Goal: Task Accomplishment & Management: Use online tool/utility

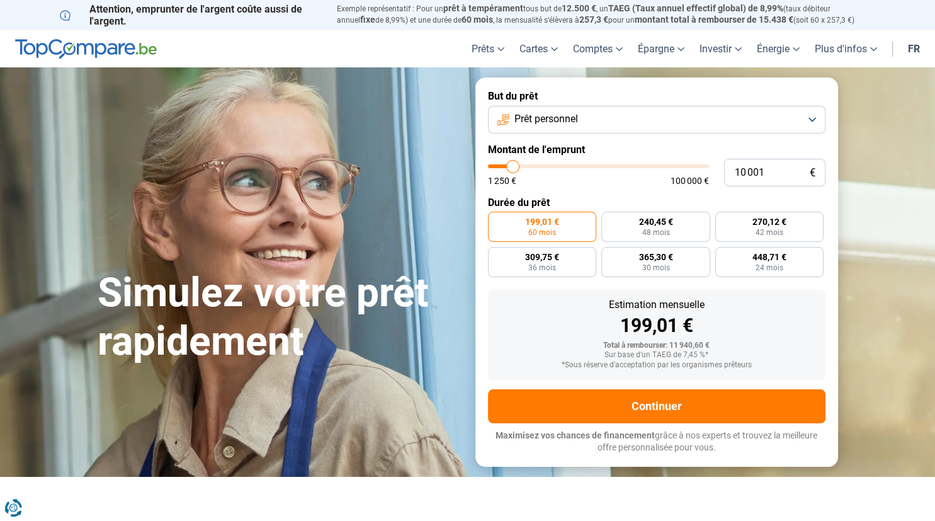
type input "10 750"
type input "10750"
type input "11 000"
type input "11000"
type input "11 250"
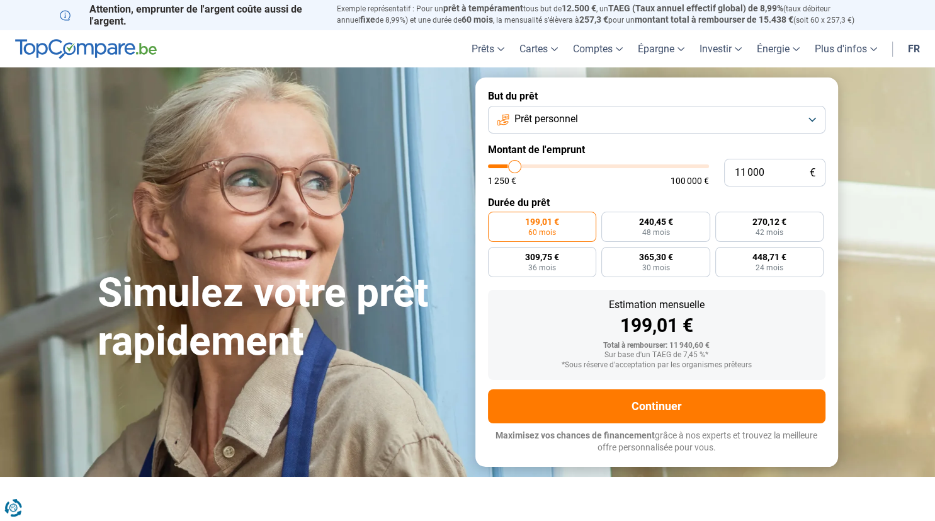
type input "11250"
type input "11 750"
type input "11750"
type input "12 500"
type input "12500"
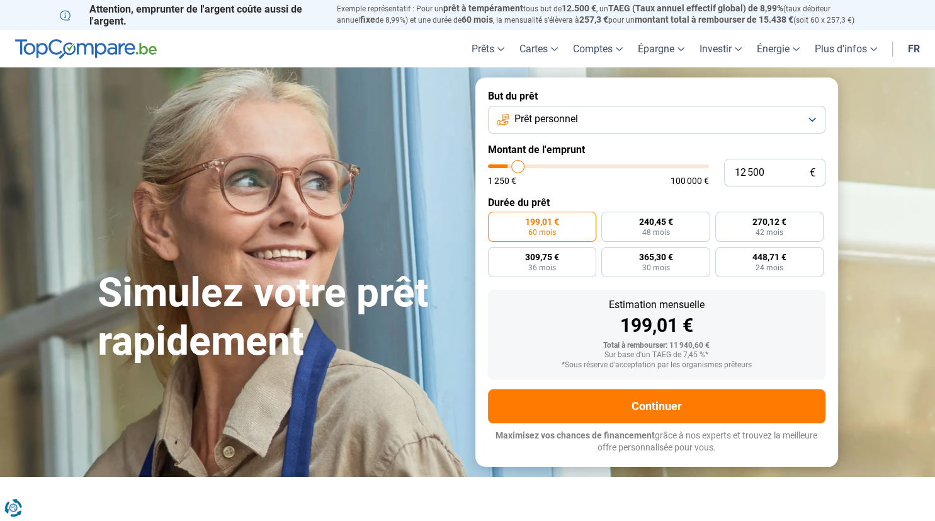
type input "13 000"
type input "13000"
type input "15 250"
type input "15250"
type input "16 000"
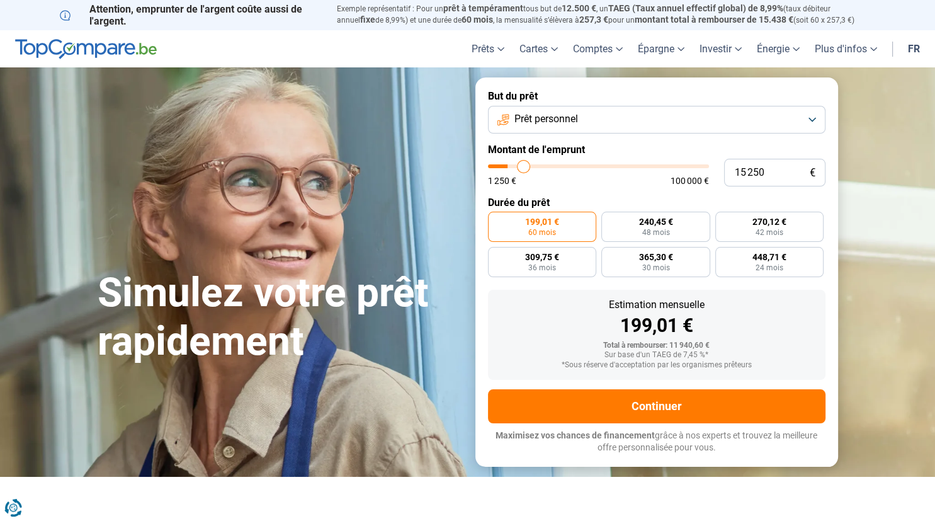
type input "16000"
type input "16 750"
type input "16750"
type input "17 000"
type input "17000"
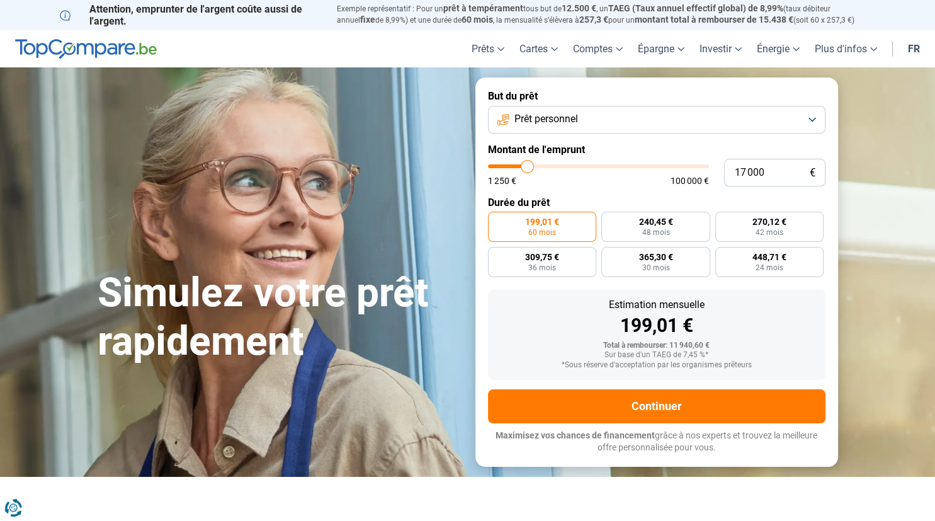
type input "17 750"
type input "17750"
type input "18 250"
type input "18250"
type input "19 250"
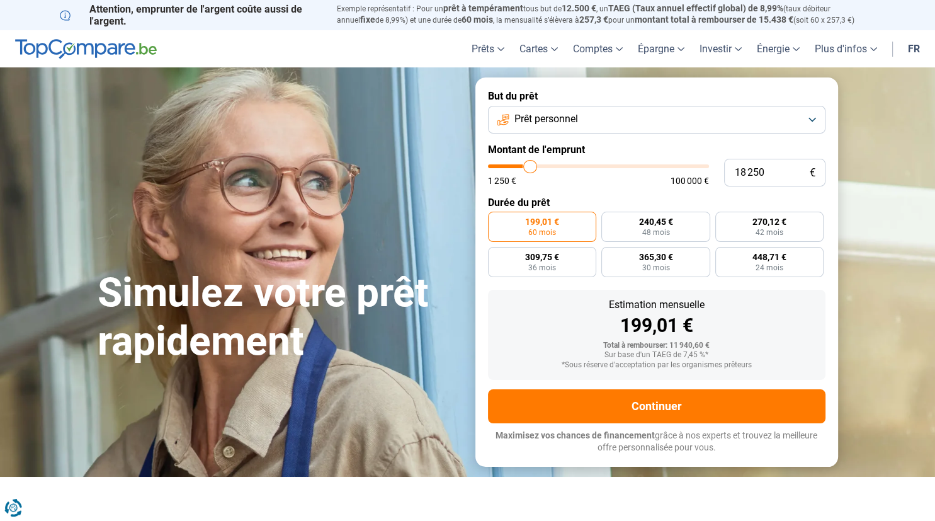
type input "19250"
type input "19 750"
type input "19750"
type input "20 750"
type input "20750"
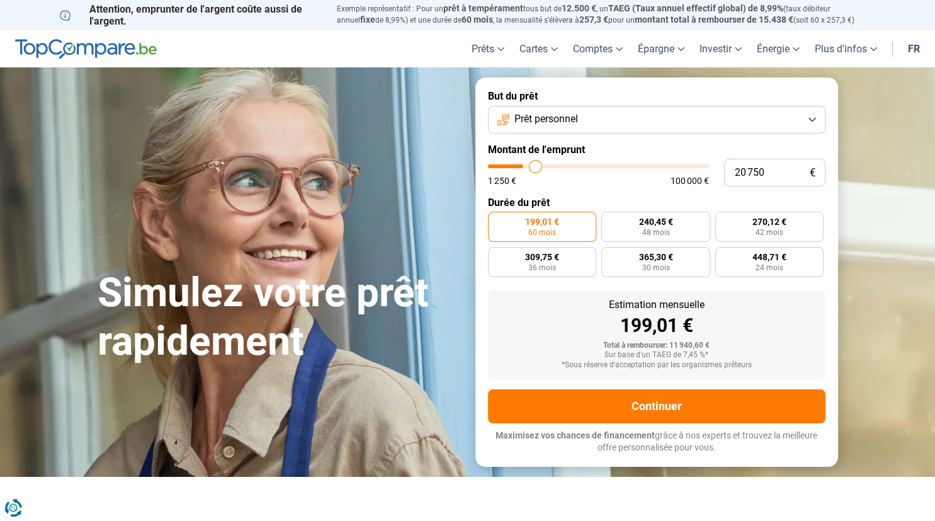
type input "21 500"
type input "21500"
type input "21 750"
type input "21750"
type input "22 000"
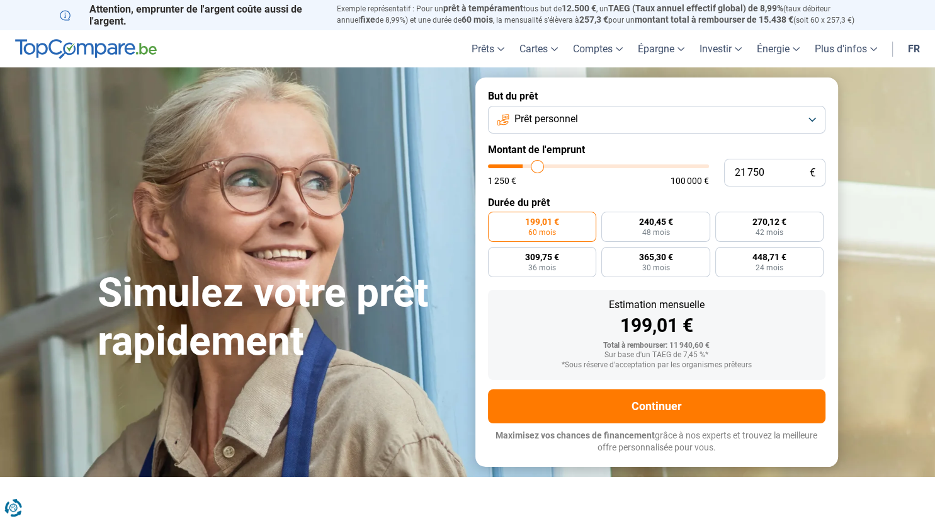
type input "22000"
type input "22 250"
type input "22250"
type input "22 500"
type input "22500"
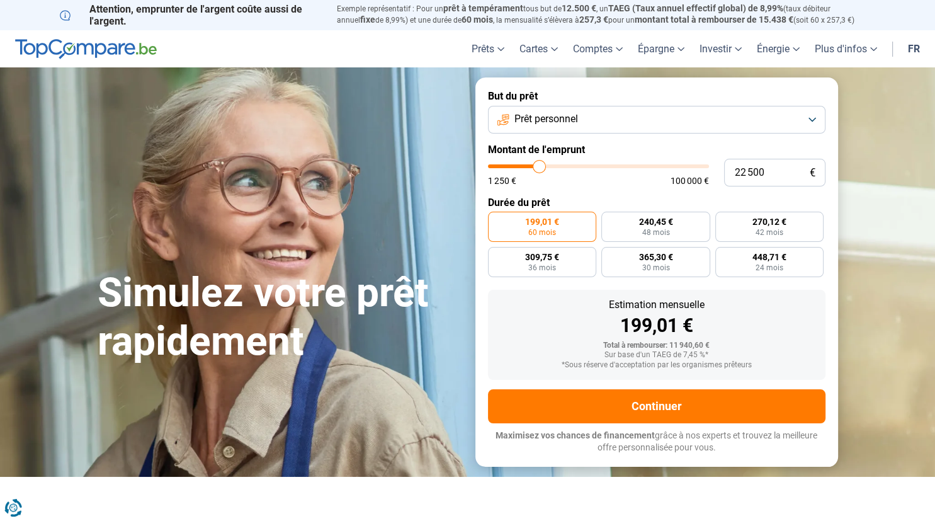
type input "22 750"
type input "22750"
type input "23 250"
type input "23250"
type input "23 500"
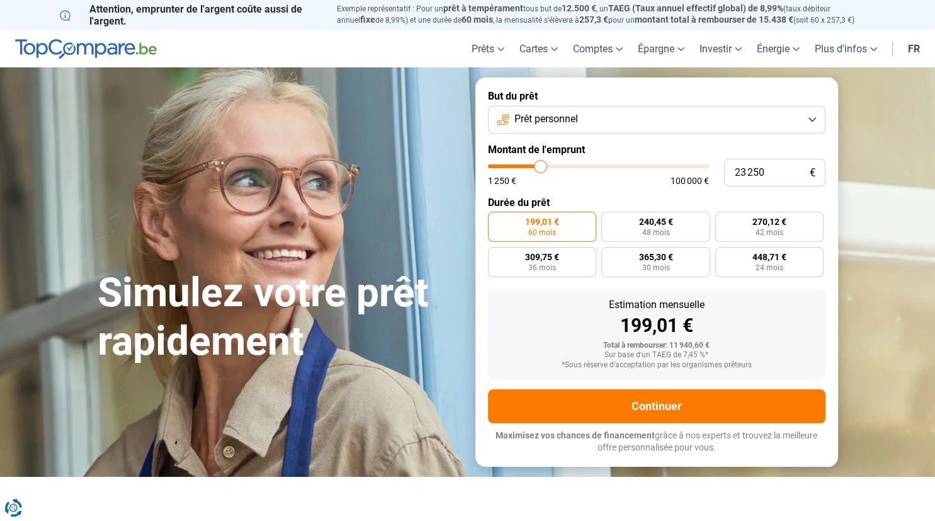
type input "23500"
type input "24 000"
type input "24000"
type input "24 250"
type input "24250"
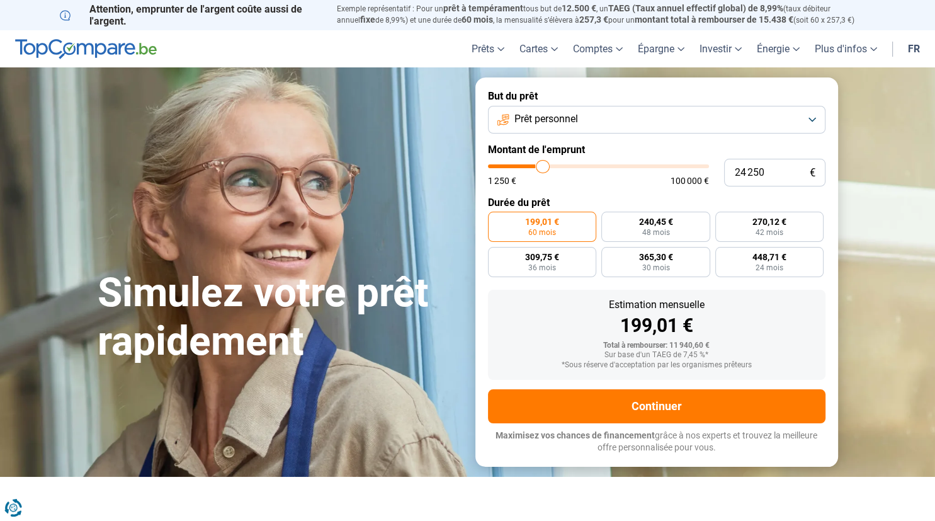
type input "24 500"
type input "24500"
type input "24 750"
type input "24750"
type input "25 000"
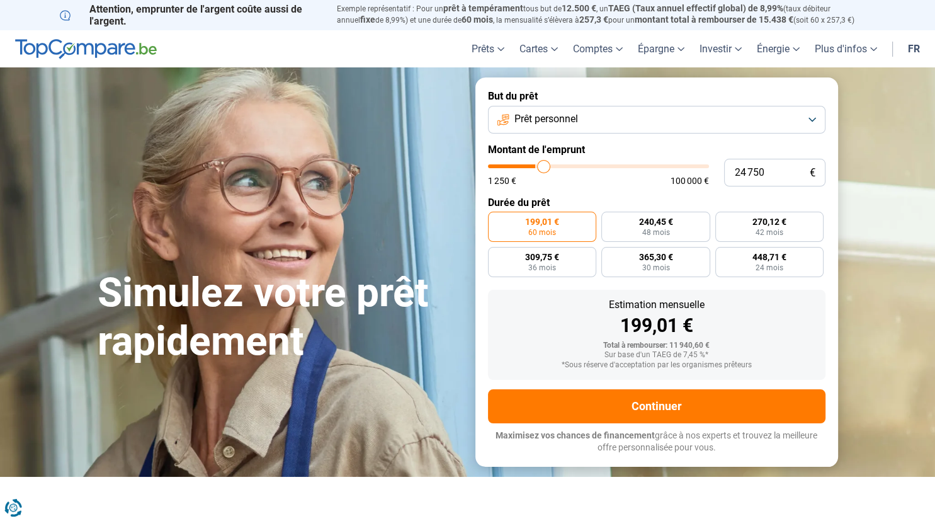
type input "25000"
type input "26 000"
type input "26000"
type input "26 250"
type input "26250"
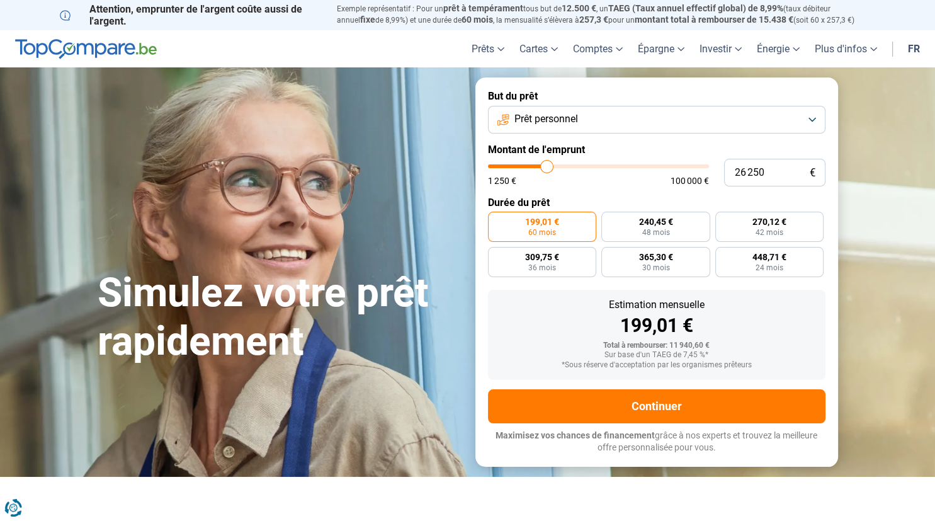
type input "26 750"
type input "26750"
type input "27 500"
type input "27500"
type input "28 250"
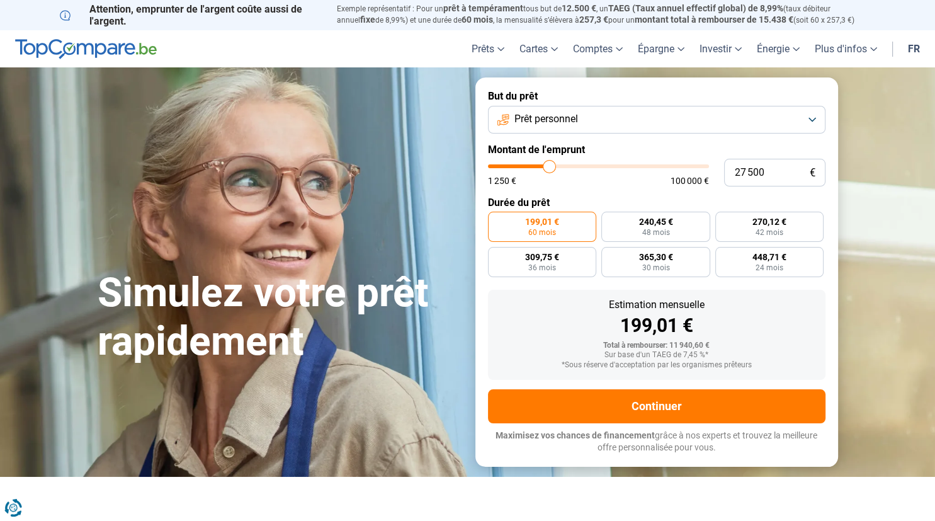
type input "28250"
type input "28 750"
type input "28750"
type input "29 000"
type input "29000"
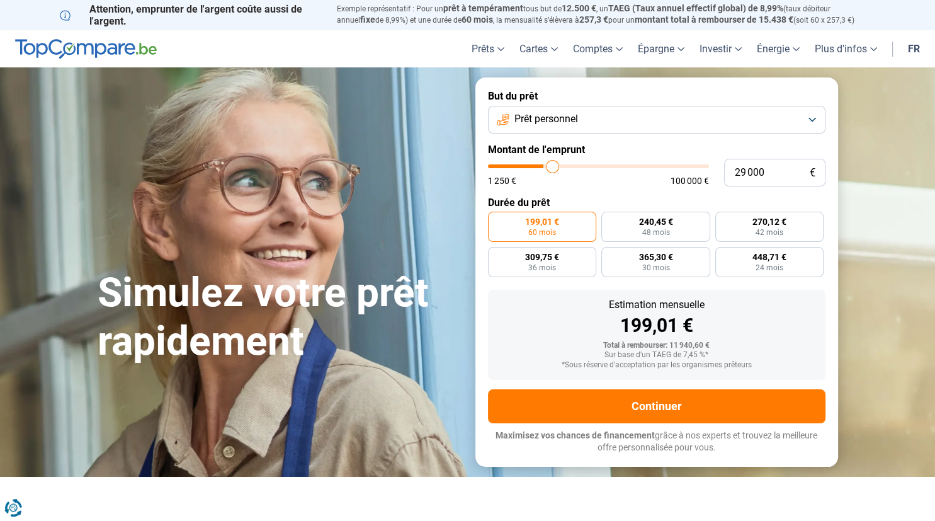
type input "29 250"
type input "29250"
type input "29 000"
type input "29000"
type input "28 500"
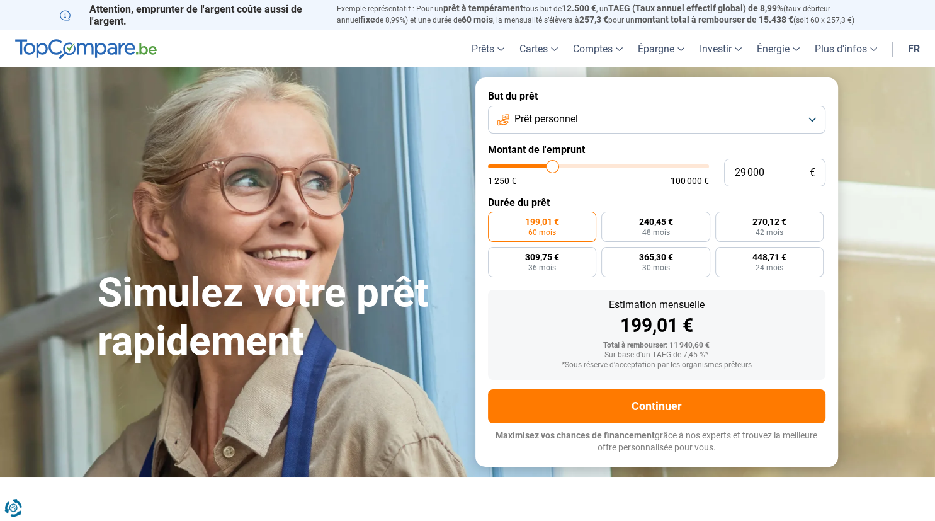
type input "28500"
type input "27 500"
type input "27500"
type input "26 500"
type input "26500"
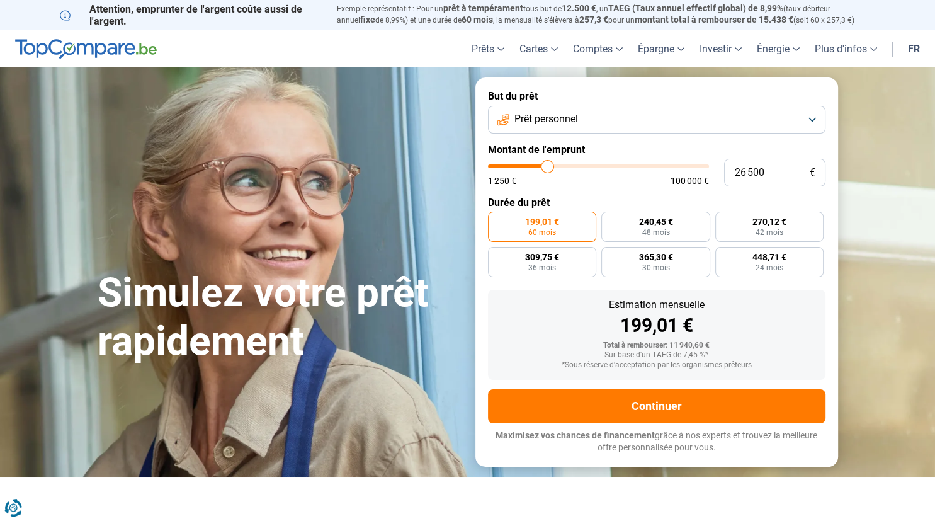
type input "25 500"
type input "25500"
type input "23 750"
type input "23750"
type input "22 750"
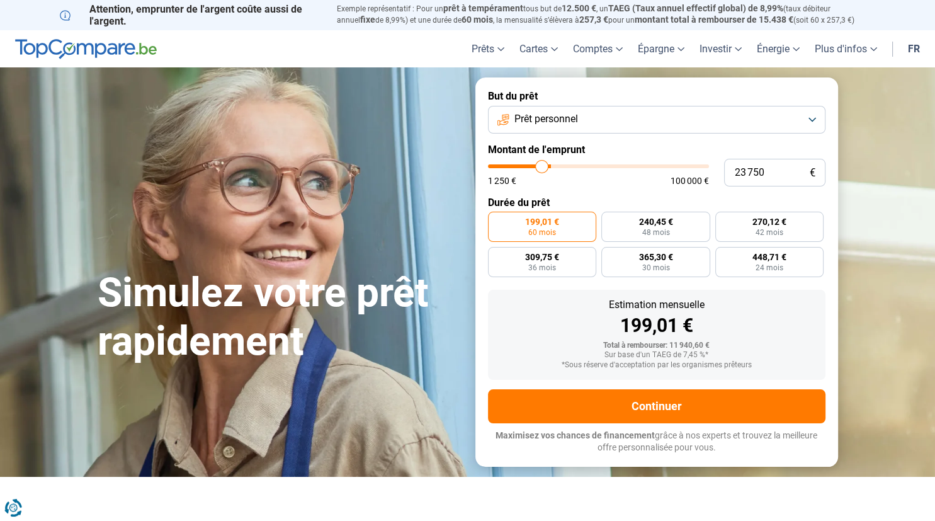
type input "22750"
type input "22 250"
type input "22250"
type input "22 000"
type input "22000"
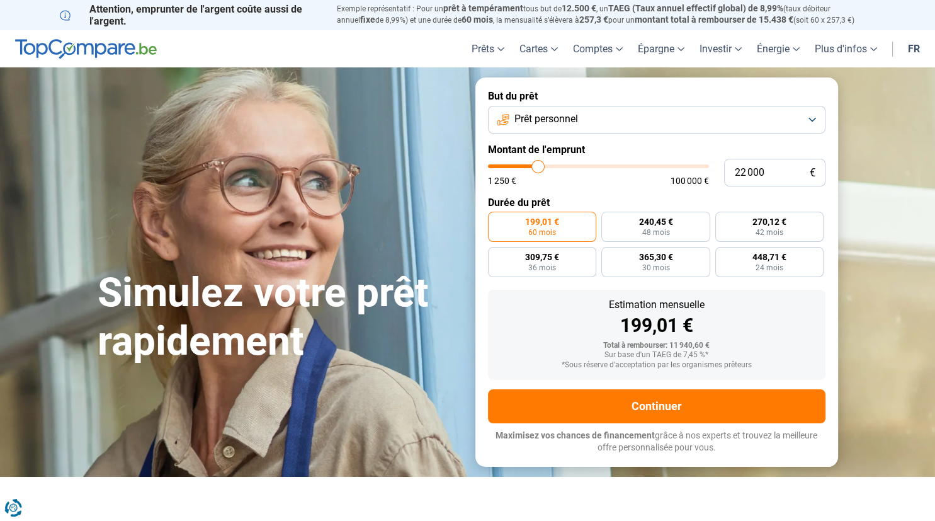
type input "21 750"
type input "21750"
type input "21 500"
type input "21500"
type input "21 250"
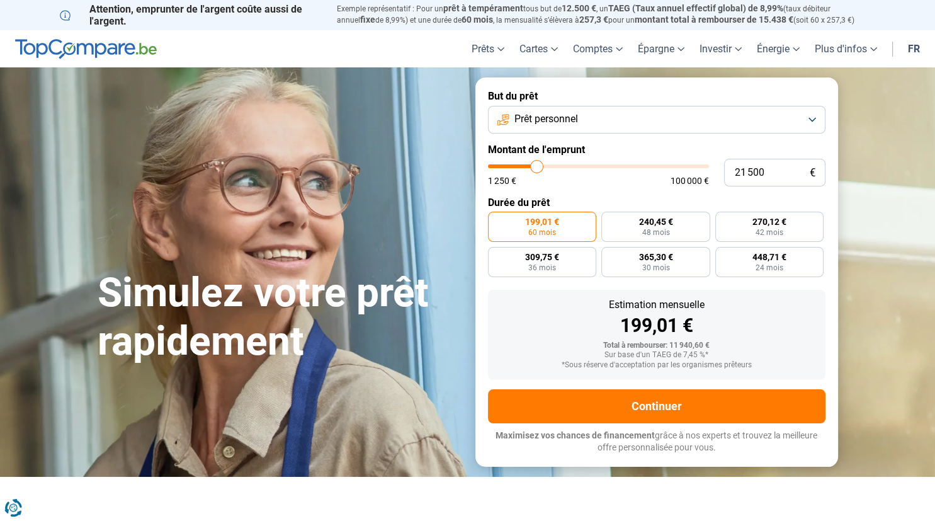
type input "21250"
type input "21 000"
type input "21000"
type input "19 750"
type input "19750"
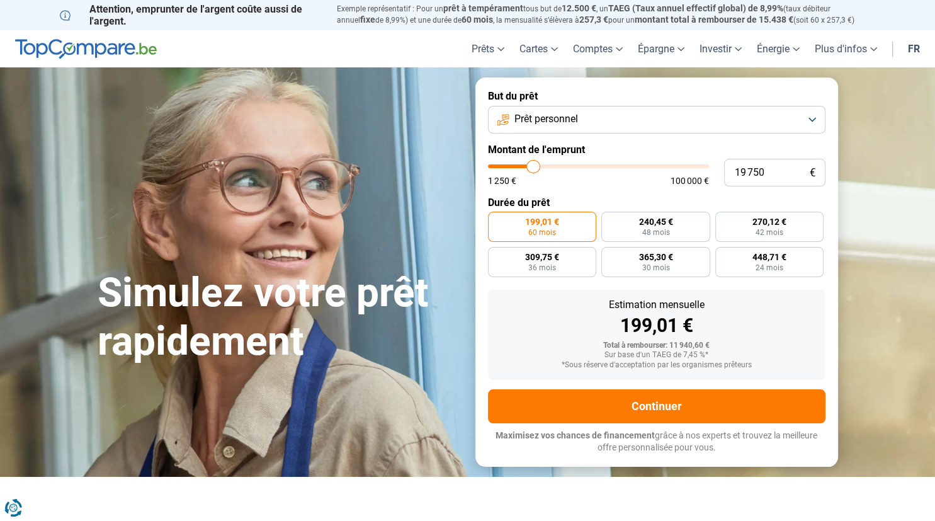
type input "19 250"
type input "19250"
type input "19 000"
type input "19000"
type input "18 500"
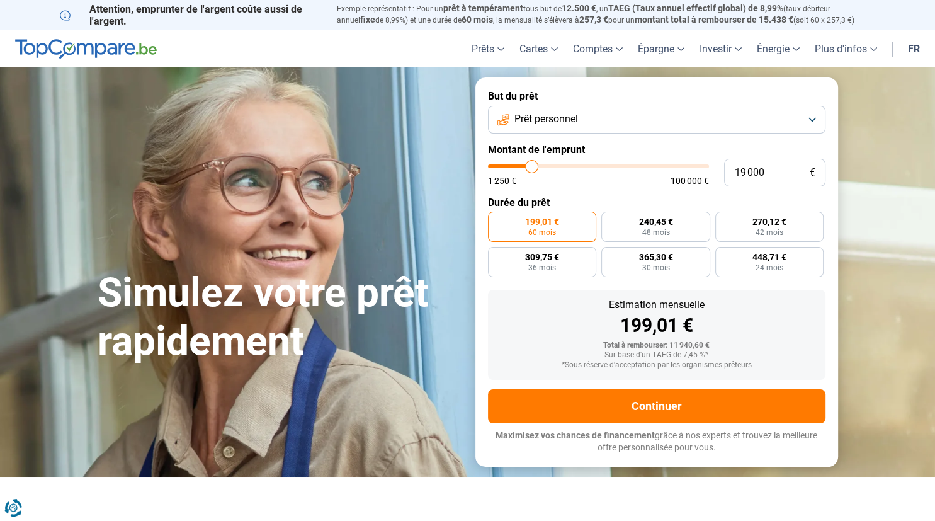
type input "18500"
type input "17 250"
type input "17250"
type input "16 750"
type input "16750"
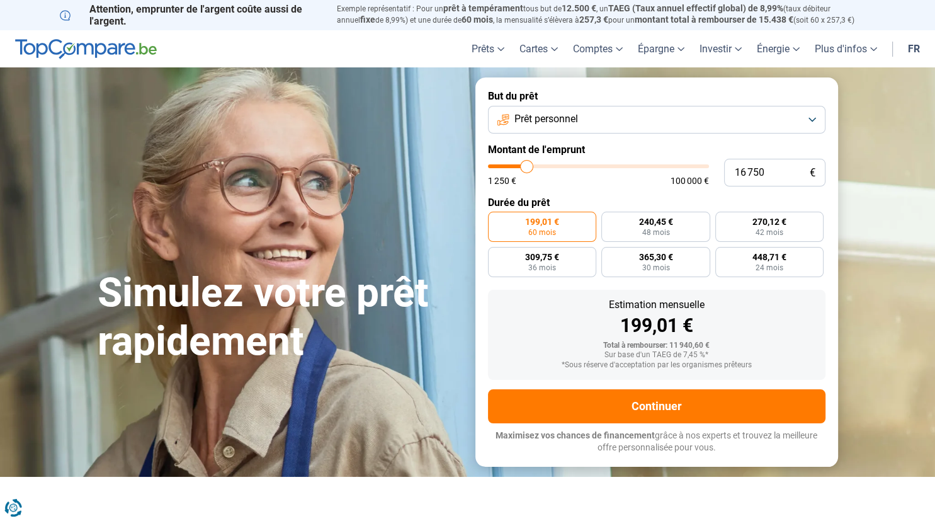
type input "16 250"
type input "16250"
type input "16 000"
type input "16000"
type input "15 250"
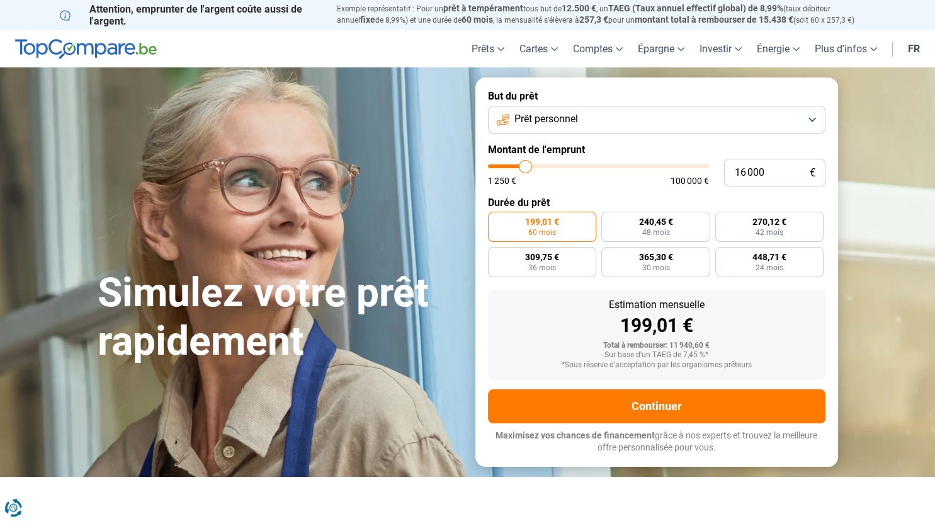
type input "15250"
type input "15 000"
type input "15000"
type input "14 750"
type input "14750"
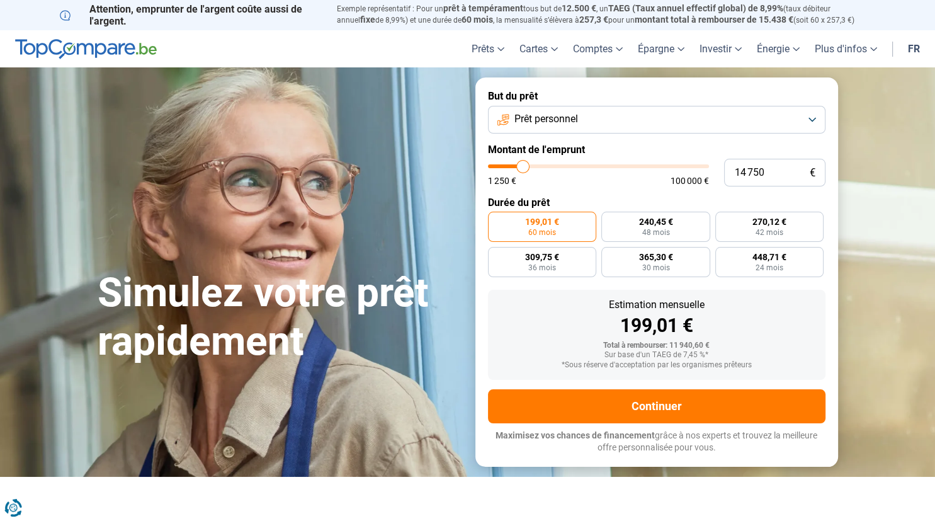
type input "14 500"
type input "14500"
type input "14 250"
type input "14250"
type input "14 000"
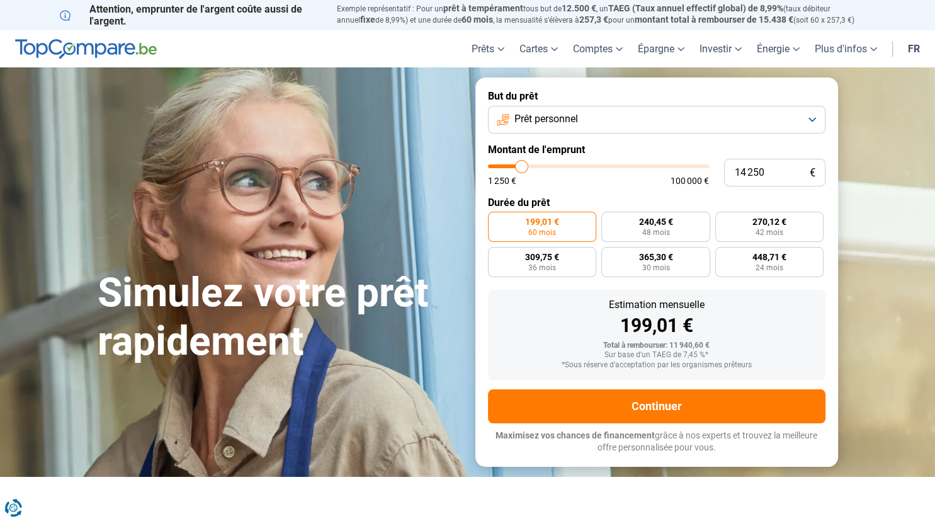
type input "14000"
type input "13 750"
type input "13750"
type input "13 500"
type input "13500"
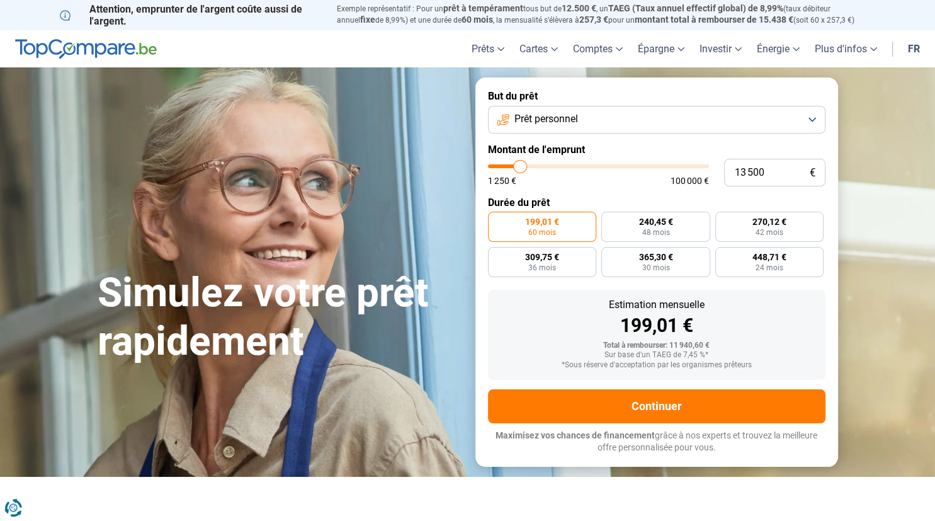
type input "13 000"
type input "13000"
type input "12 750"
type input "12750"
type input "12 250"
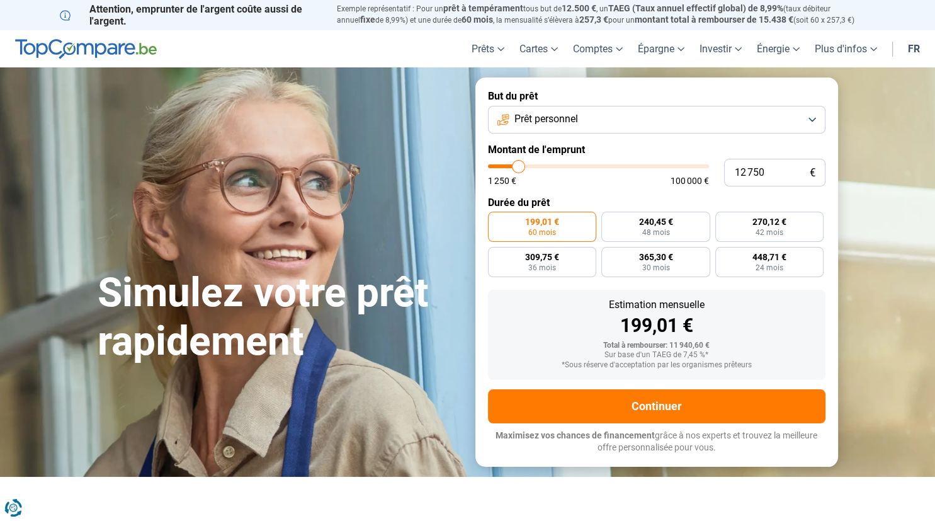
type input "12250"
type input "12 000"
type input "12000"
type input "11 750"
type input "11750"
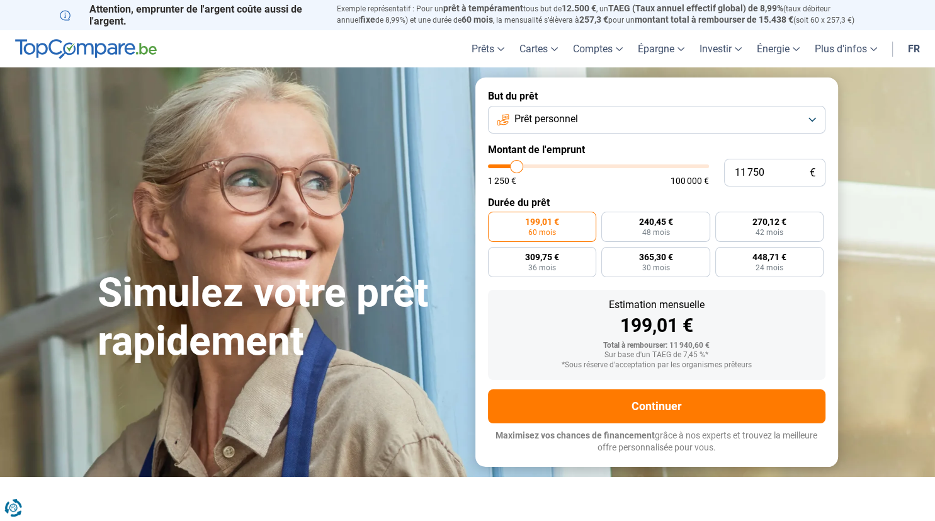
type input "11 500"
type input "11500"
type input "11 250"
type input "11250"
type input "11 000"
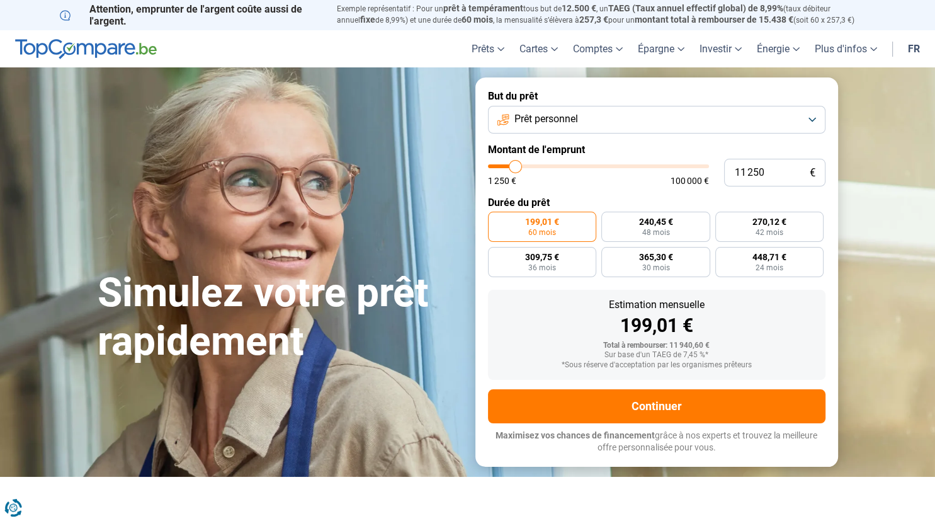
type input "11000"
type input "10 750"
type input "10750"
type input "10 500"
type input "10500"
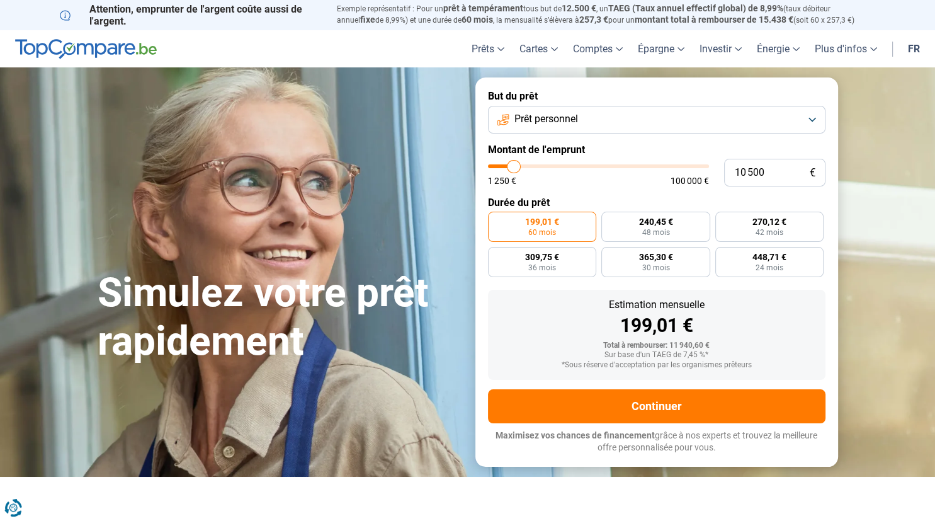
type input "10 250"
type input "10250"
type input "10 000"
type input "10000"
click at [512, 167] on input "range" at bounding box center [598, 166] width 221 height 4
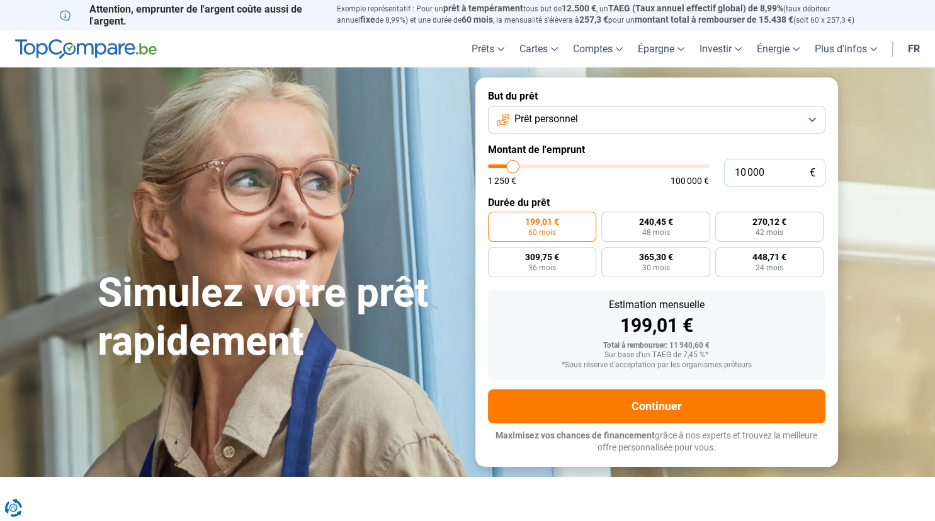
radio input "true"
type input "9 500"
type input "9500"
type input "10 500"
type input "10500"
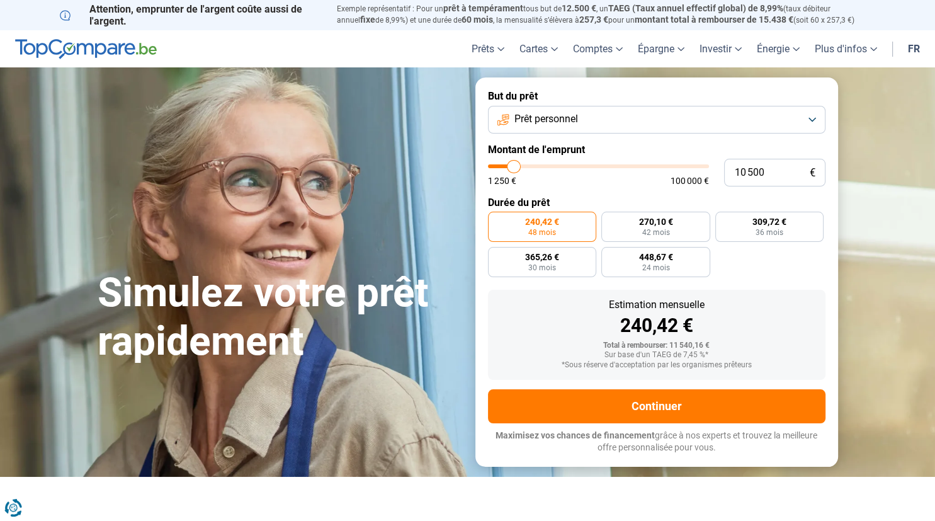
type input "11 500"
type input "11500"
type input "12 250"
type input "12250"
type input "13 250"
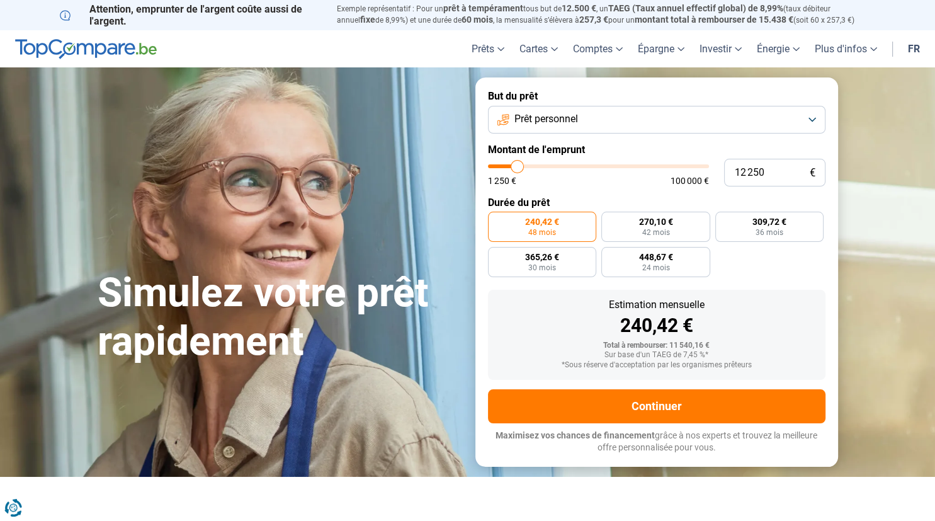
type input "13250"
type input "14 500"
type input "14500"
type input "16 750"
type input "16750"
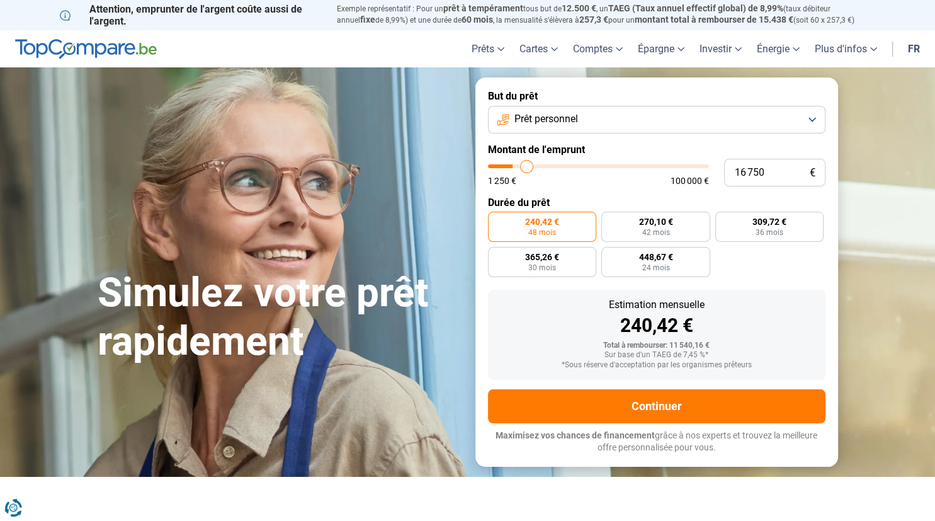
type input "19 500"
type input "19500"
type input "22 750"
type input "22750"
type input "26 250"
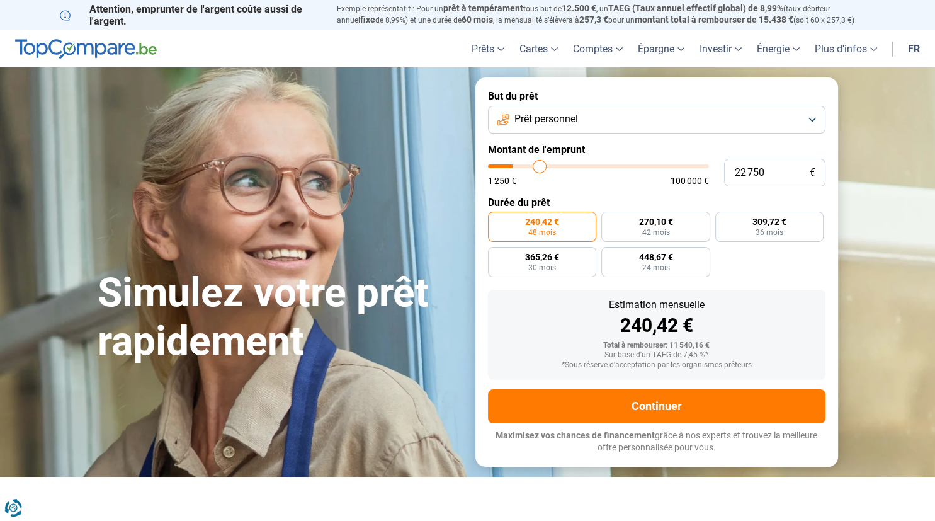
type input "26250"
type input "27 000"
type input "27000"
type input "28 250"
type input "28250"
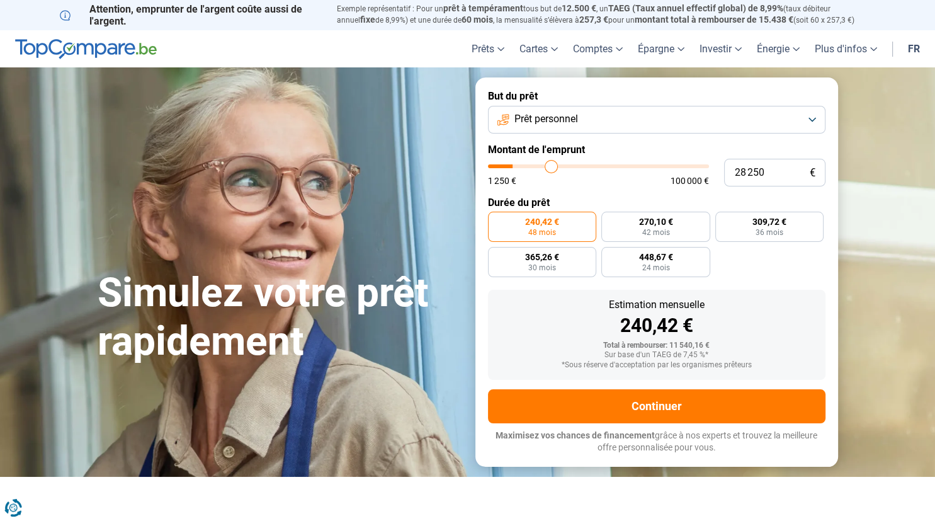
type input "29 000"
type input "29000"
type input "30 000"
type input "30000"
type input "32 250"
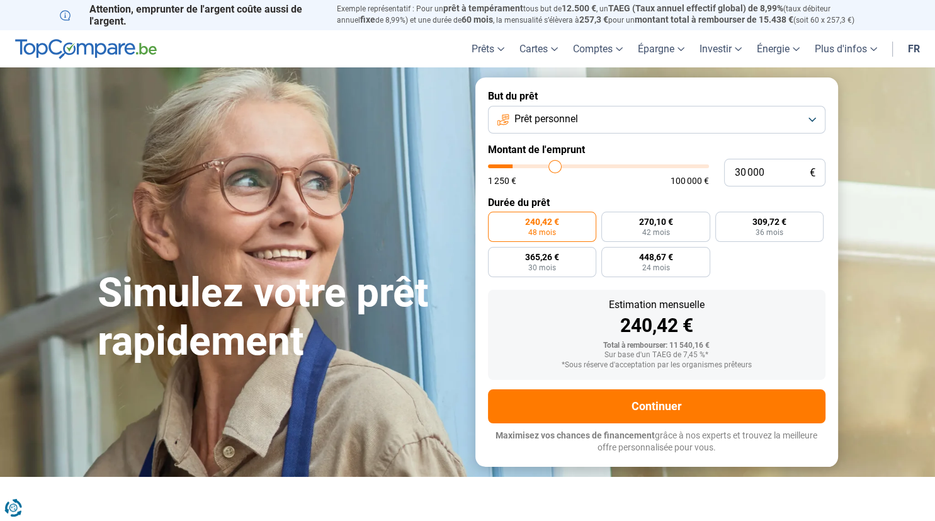
type input "32250"
type input "35 500"
type input "35500"
type input "39 000"
type input "39000"
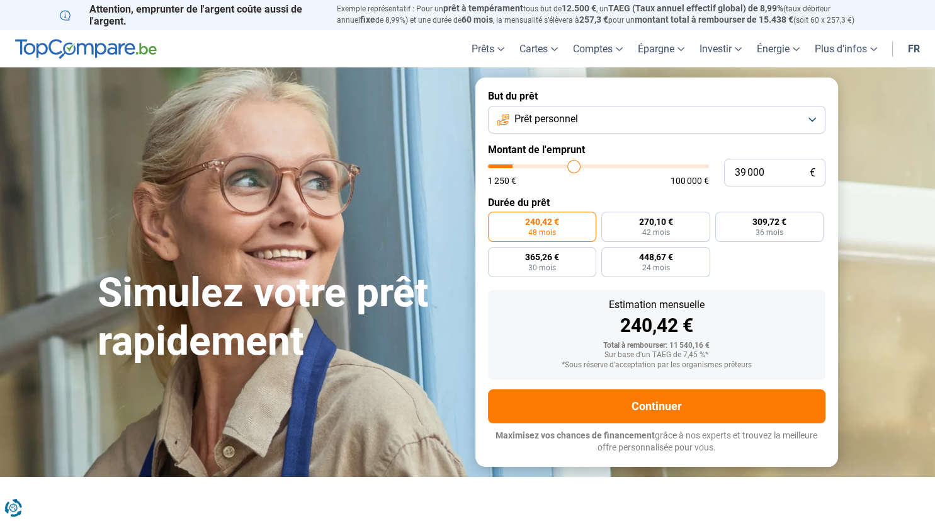
type input "40 000"
type input "40000"
type input "41 250"
type input "41250"
type input "41 750"
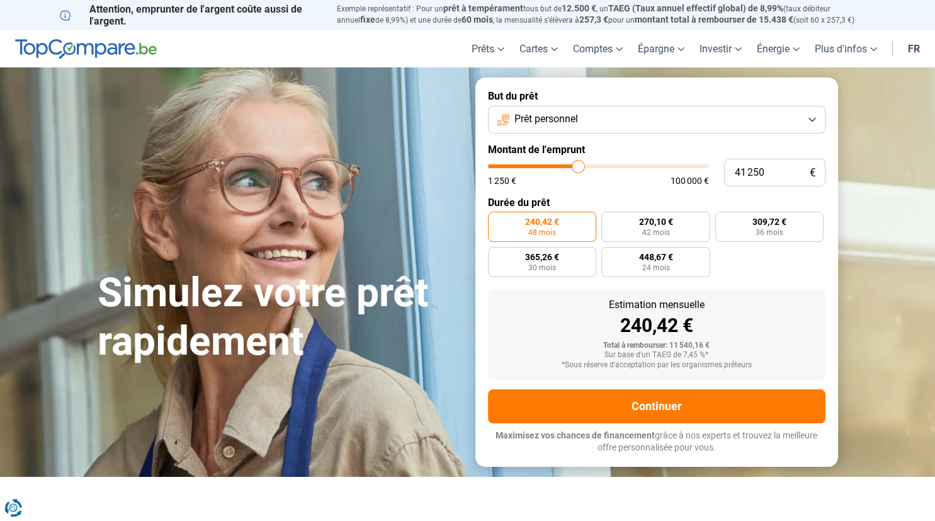
type input "41750"
type input "42 500"
type input "42500"
type input "43 500"
type input "43500"
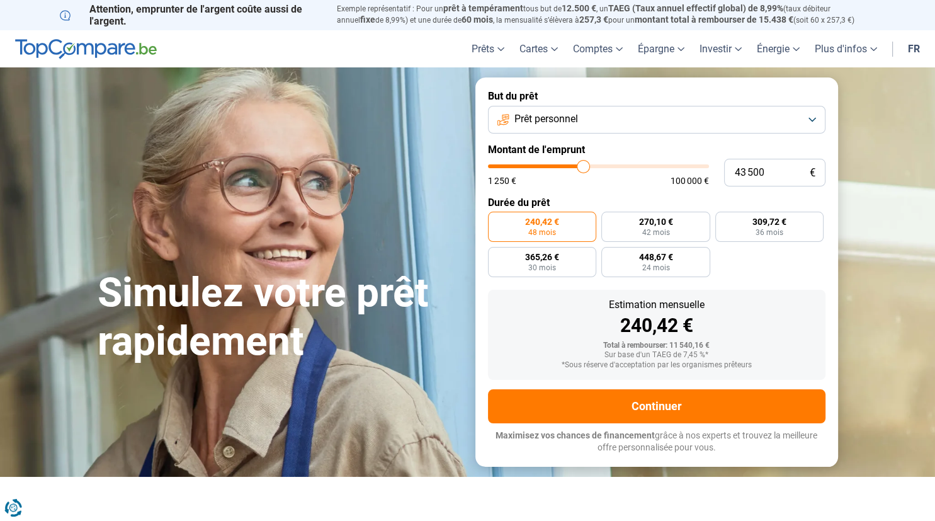
type input "42 750"
click at [512, 164] on input "range" at bounding box center [598, 166] width 221 height 4
click at [515, 168] on input "range" at bounding box center [598, 166] width 221 height 4
click at [514, 168] on input "range" at bounding box center [598, 166] width 221 height 4
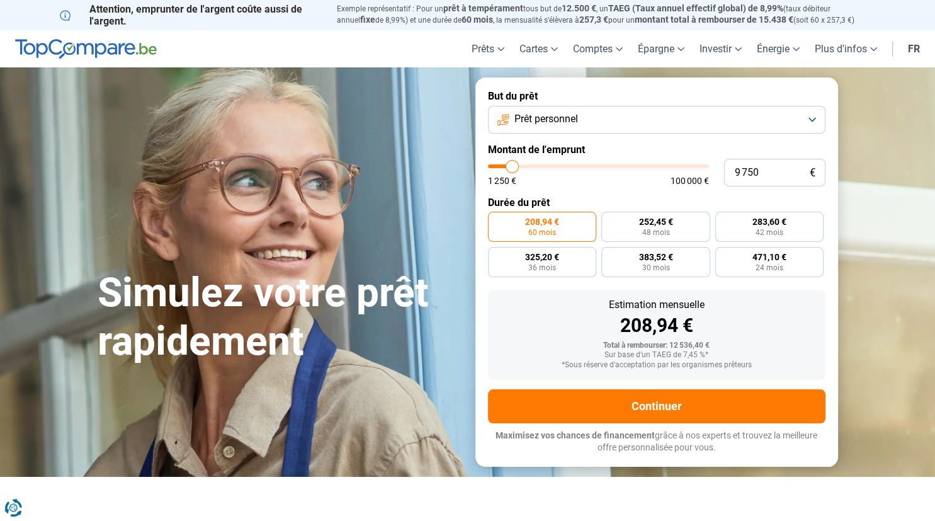
click at [512, 168] on input "range" at bounding box center [598, 166] width 221 height 4
click at [661, 256] on span "448,67 €" at bounding box center [655, 256] width 34 height 9
click at [609, 255] on input "448,67 € 24 mois" at bounding box center [605, 251] width 8 height 8
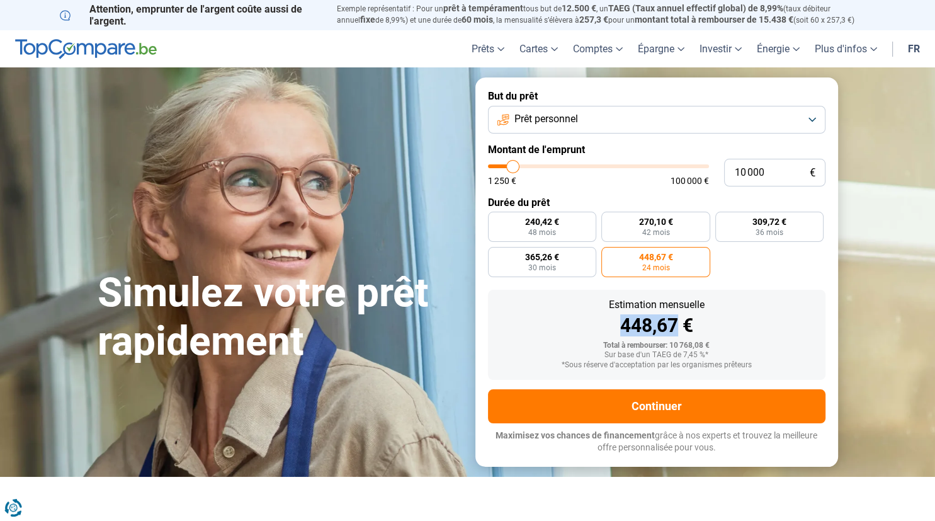
drag, startPoint x: 618, startPoint y: 323, endPoint x: 676, endPoint y: 318, distance: 58.1
click at [676, 318] on div "448,67 €" at bounding box center [656, 325] width 317 height 19
